Goal: Information Seeking & Learning: Learn about a topic

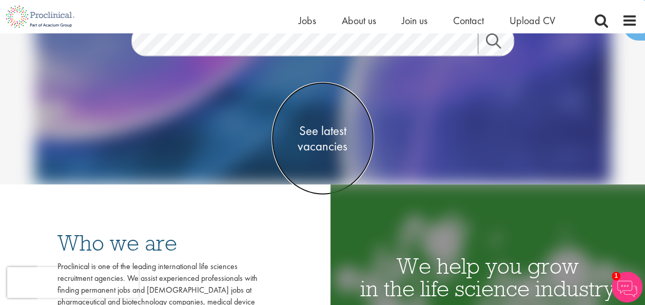
drag, startPoint x: 0, startPoint y: 0, endPoint x: 323, endPoint y: 135, distance: 350.5
click at [323, 135] on span "See latest vacancies" at bounding box center [323, 138] width 103 height 31
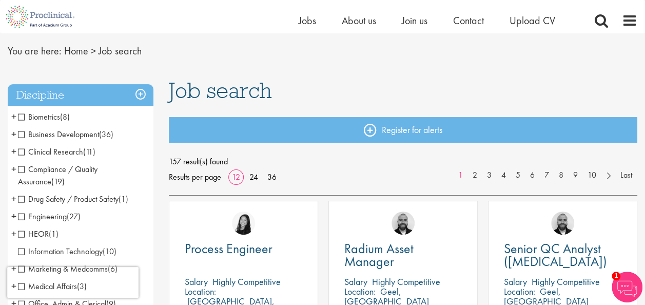
scroll to position [103, 0]
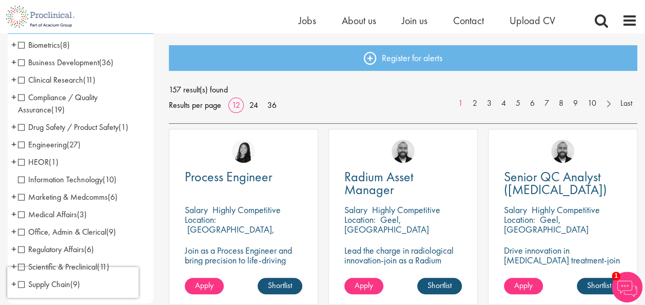
click at [18, 97] on span "Compliance / Quality Assurance" at bounding box center [58, 103] width 80 height 23
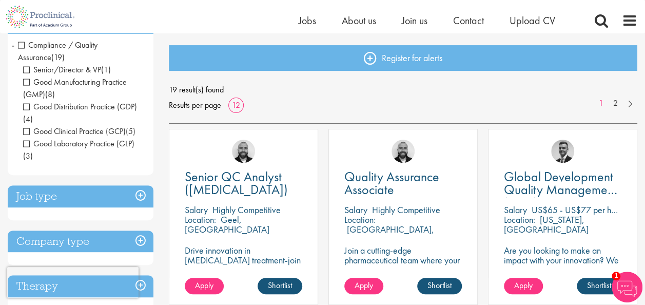
scroll to position [51, 0]
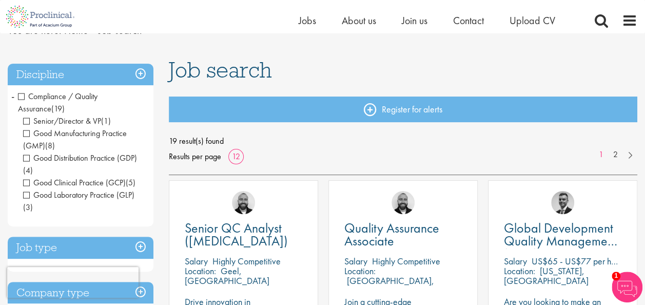
click at [20, 94] on span "Compliance / Quality Assurance" at bounding box center [58, 102] width 80 height 23
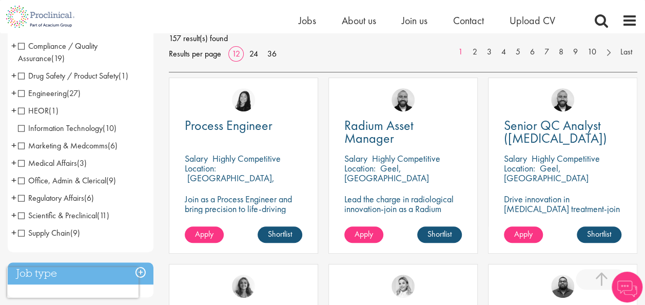
scroll to position [308, 0]
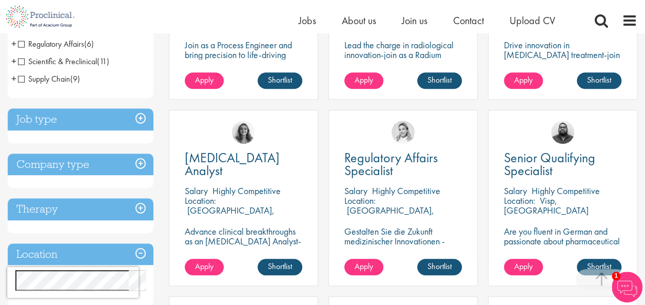
click at [143, 120] on h3 "Job type" at bounding box center [81, 119] width 146 height 22
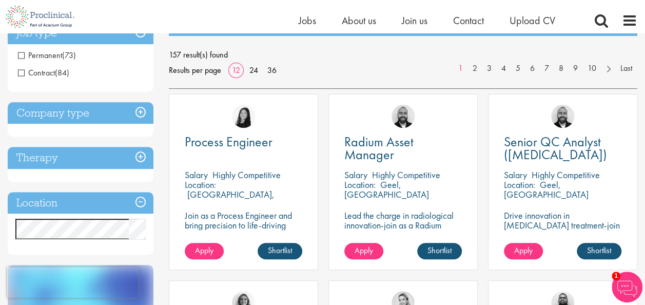
scroll to position [154, 0]
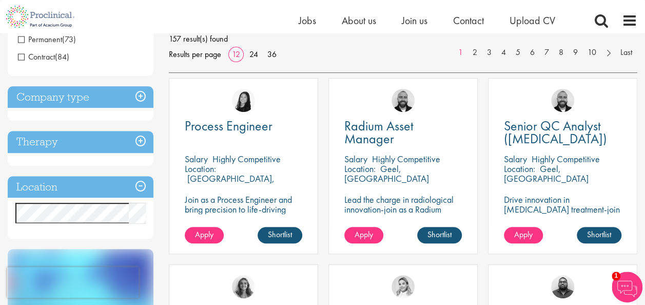
click at [140, 97] on h3 "Company type" at bounding box center [81, 97] width 146 height 22
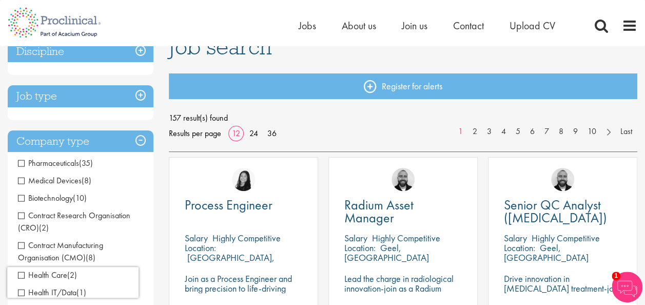
scroll to position [0, 0]
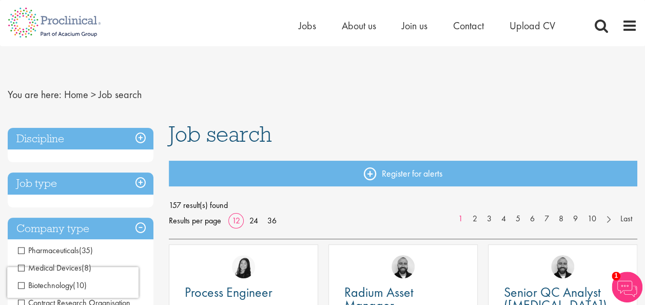
click at [139, 139] on h3 "Discipline" at bounding box center [81, 139] width 146 height 22
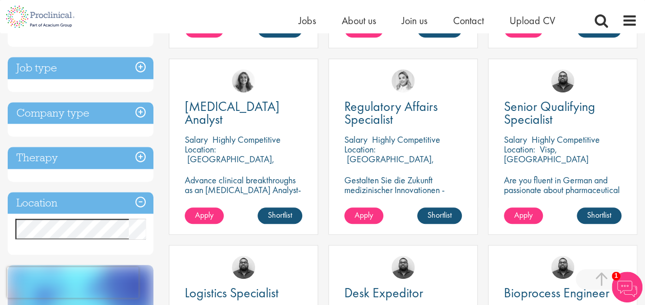
scroll to position [411, 0]
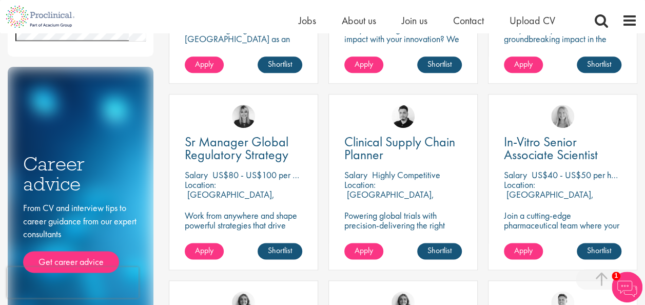
scroll to position [513, 0]
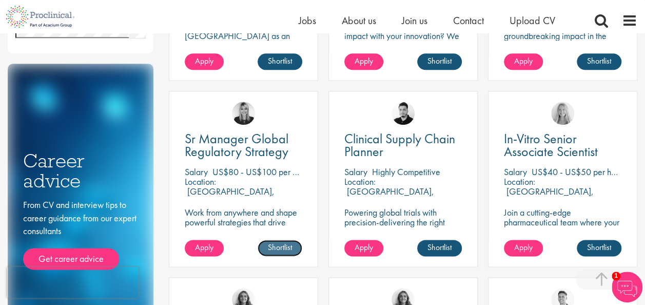
click at [283, 242] on link "Shortlist" at bounding box center [280, 248] width 45 height 16
click at [280, 246] on link "Shortlisted" at bounding box center [276, 248] width 53 height 16
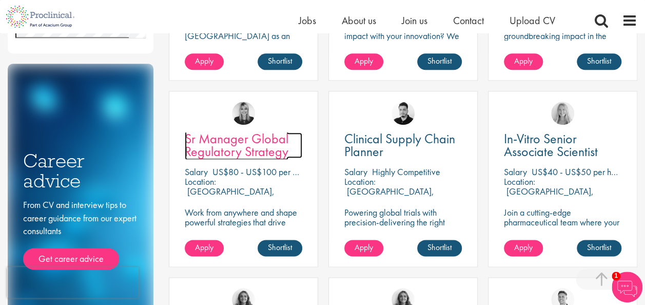
click at [231, 137] on span "Sr Manager Global Regulatory Strategy" at bounding box center [237, 145] width 104 height 30
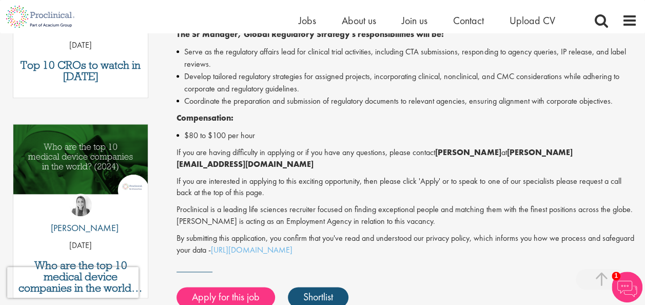
scroll to position [462, 0]
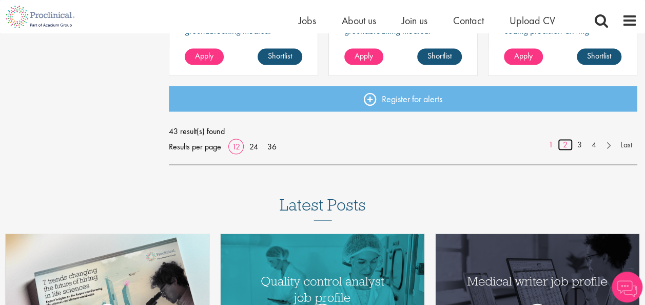
click at [563, 145] on link "2" at bounding box center [565, 145] width 15 height 12
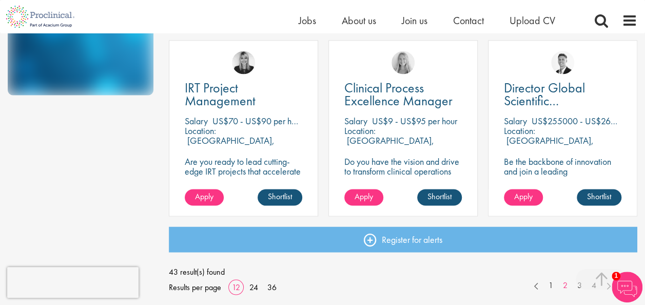
scroll to position [770, 0]
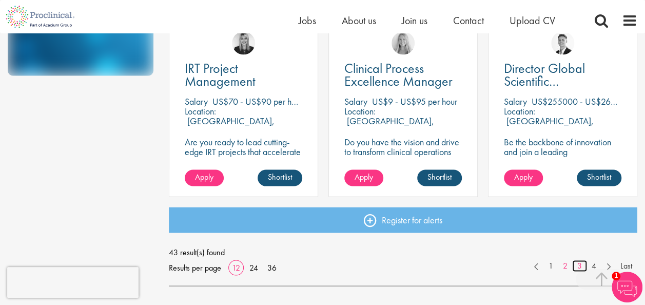
click at [579, 268] on link "3" at bounding box center [580, 266] width 15 height 12
